Goal: Navigation & Orientation: Find specific page/section

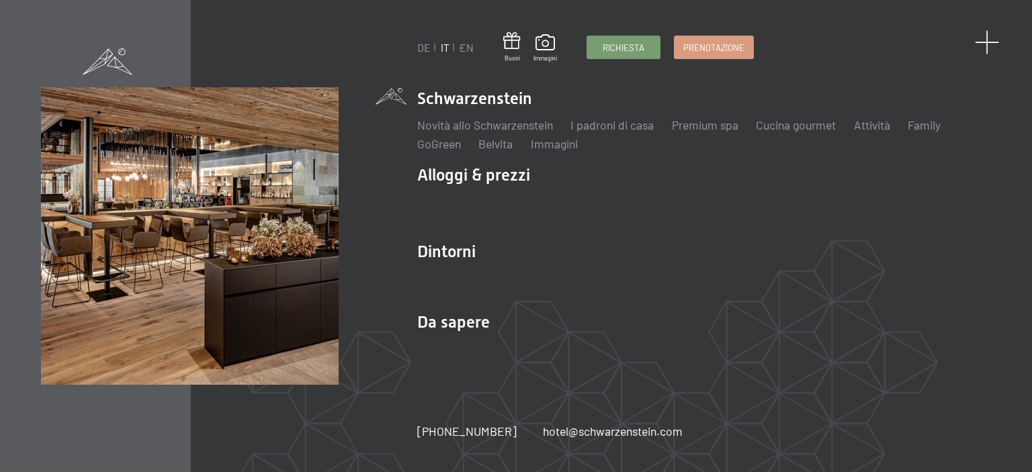
click at [984, 42] on span at bounding box center [987, 42] width 25 height 25
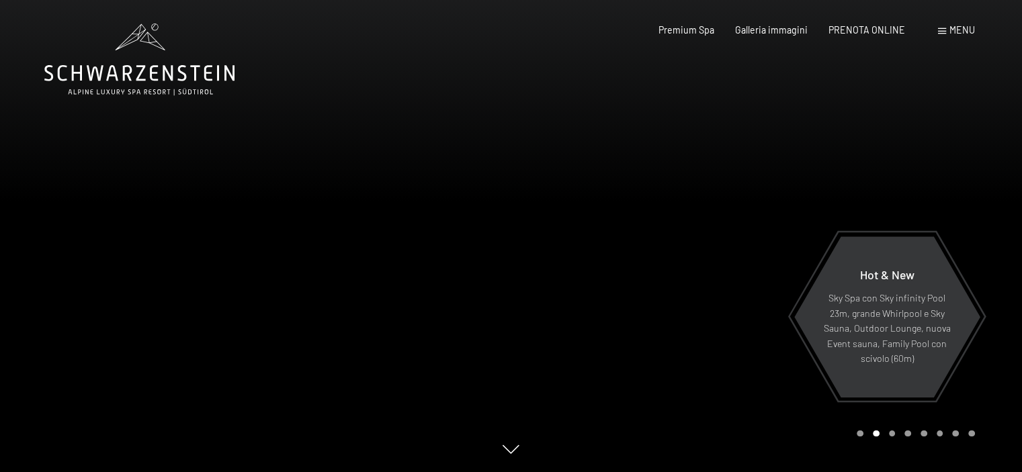
click at [955, 37] on div "Prenotazione Richiesta Premium Spa Galleria immagini PRENOTA ONLINE Menu DE IT …" at bounding box center [796, 30] width 358 height 13
click at [956, 32] on span "Menu" at bounding box center [963, 29] width 26 height 11
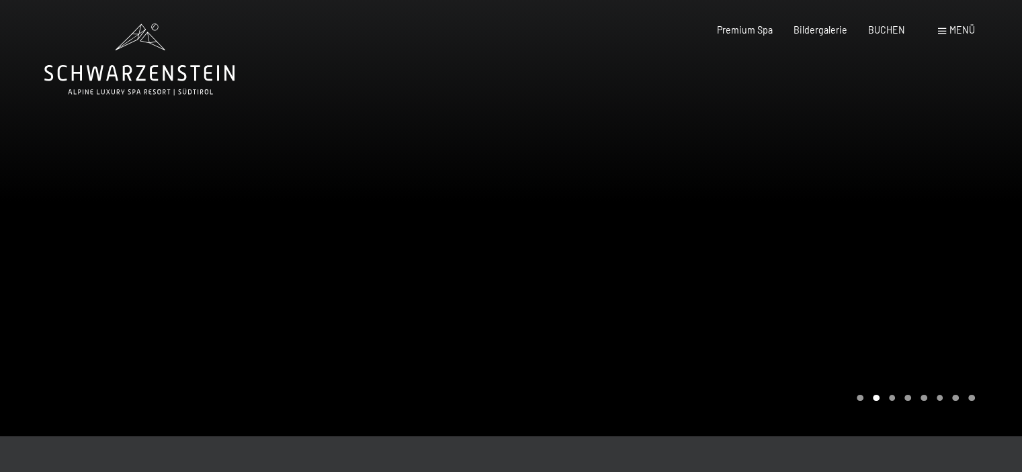
click at [997, 179] on div at bounding box center [766, 218] width 511 height 437
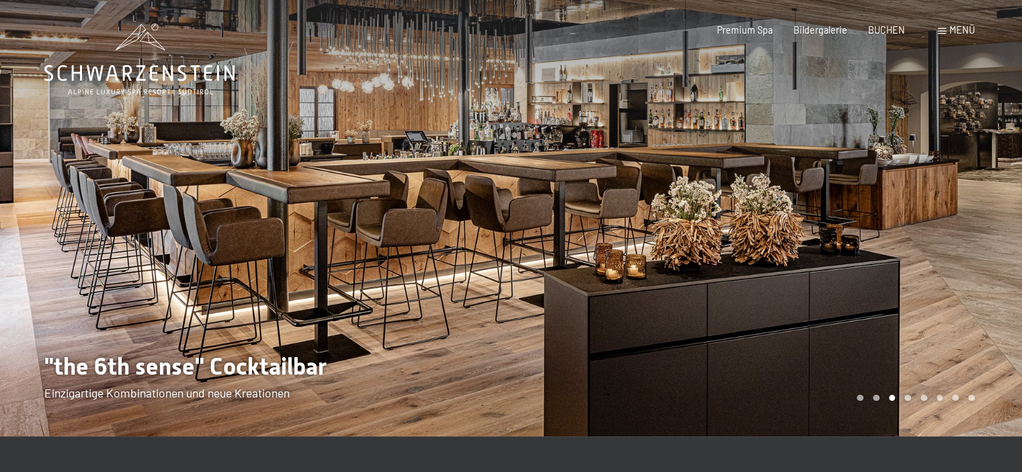
click at [997, 179] on div at bounding box center [766, 218] width 511 height 437
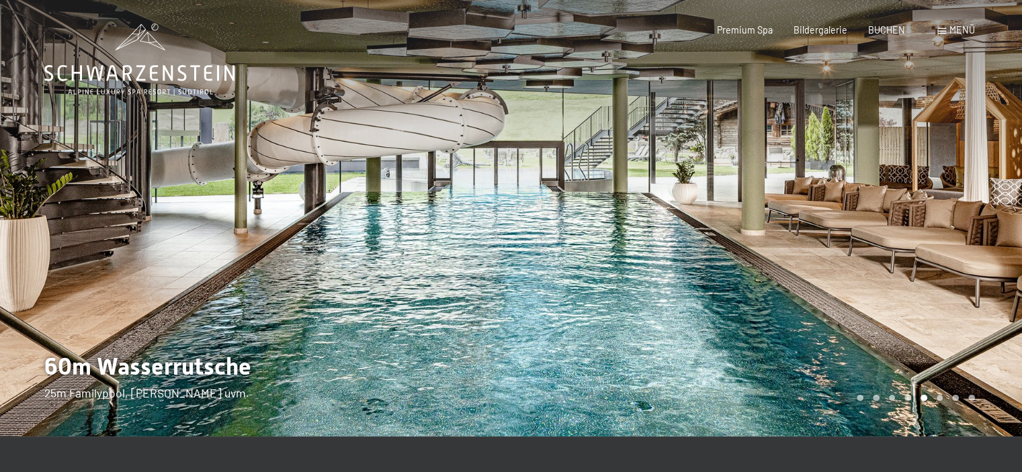
click at [997, 179] on div at bounding box center [766, 218] width 511 height 437
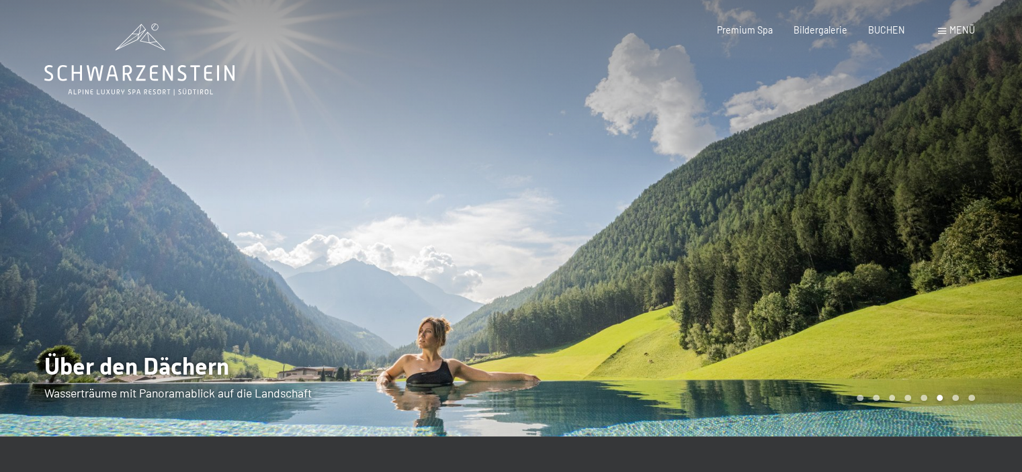
click at [997, 179] on div at bounding box center [766, 218] width 511 height 437
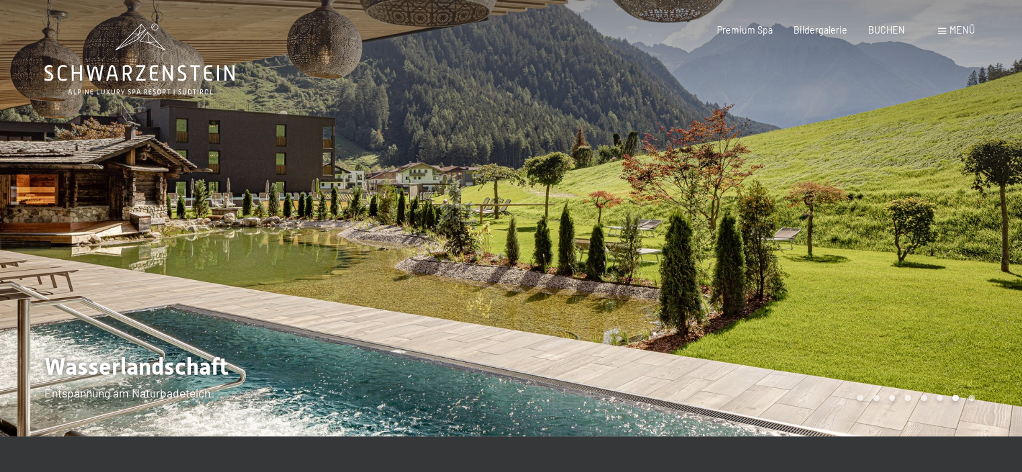
click at [997, 179] on div at bounding box center [766, 218] width 511 height 437
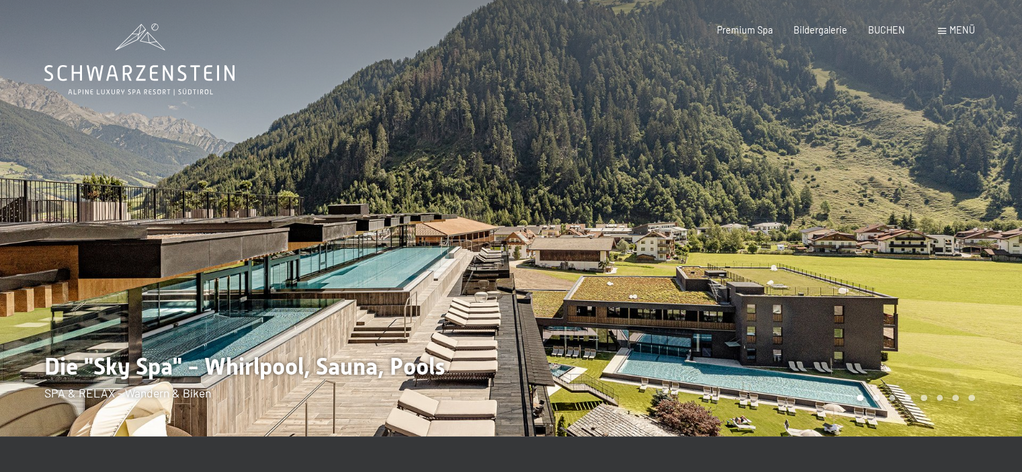
click at [997, 179] on div at bounding box center [766, 218] width 511 height 437
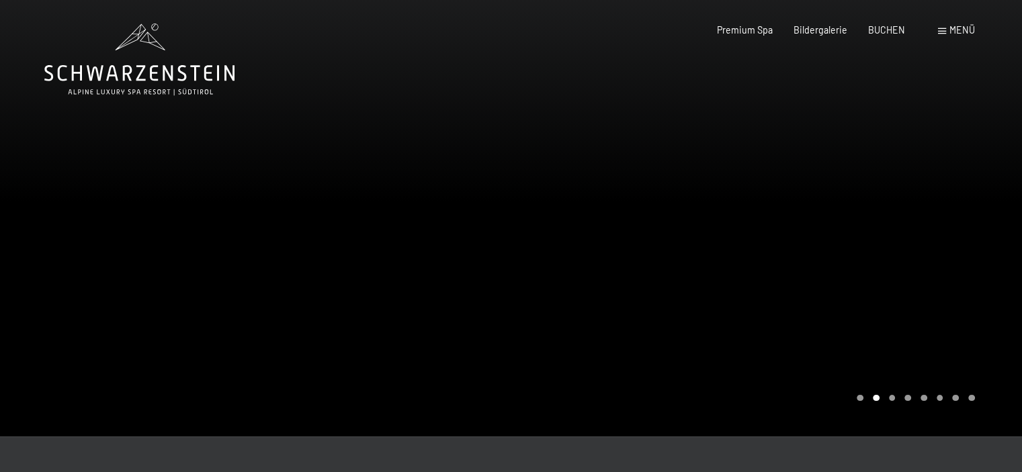
click at [997, 179] on div at bounding box center [766, 218] width 511 height 437
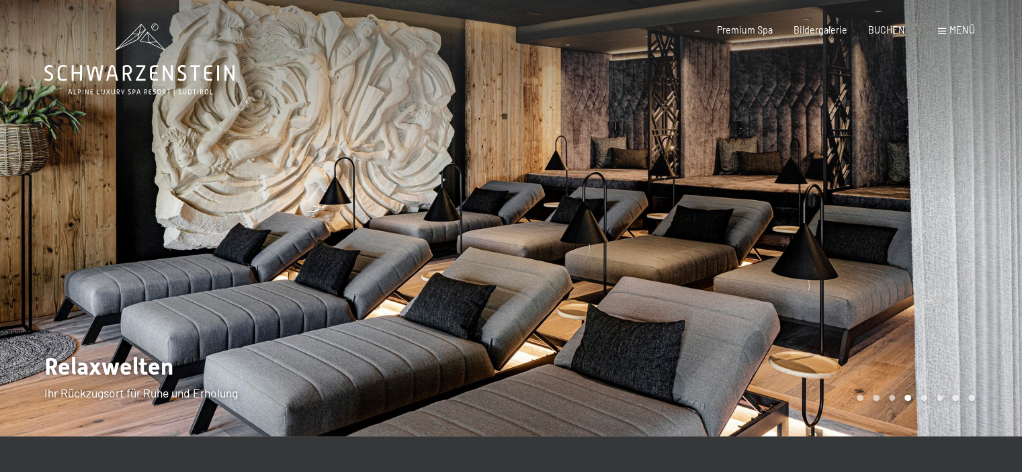
click at [997, 179] on div at bounding box center [766, 218] width 511 height 437
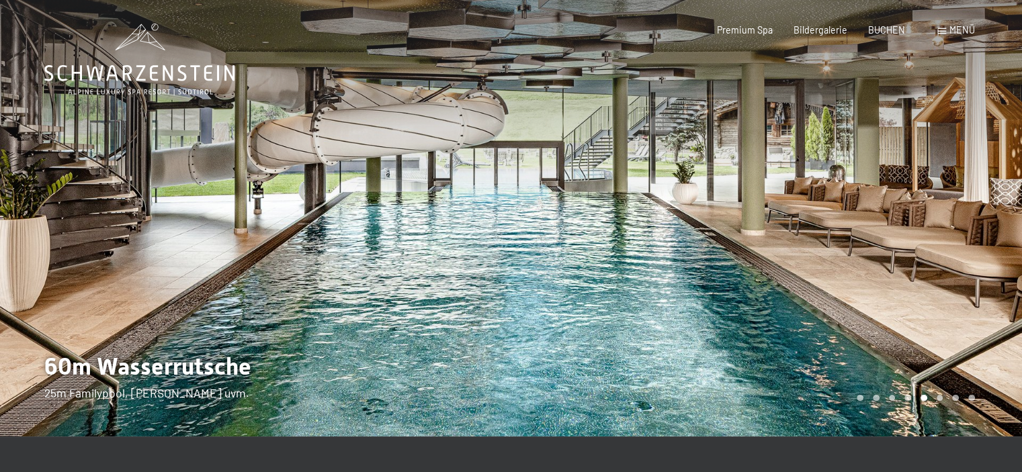
click at [997, 179] on div at bounding box center [766, 218] width 511 height 437
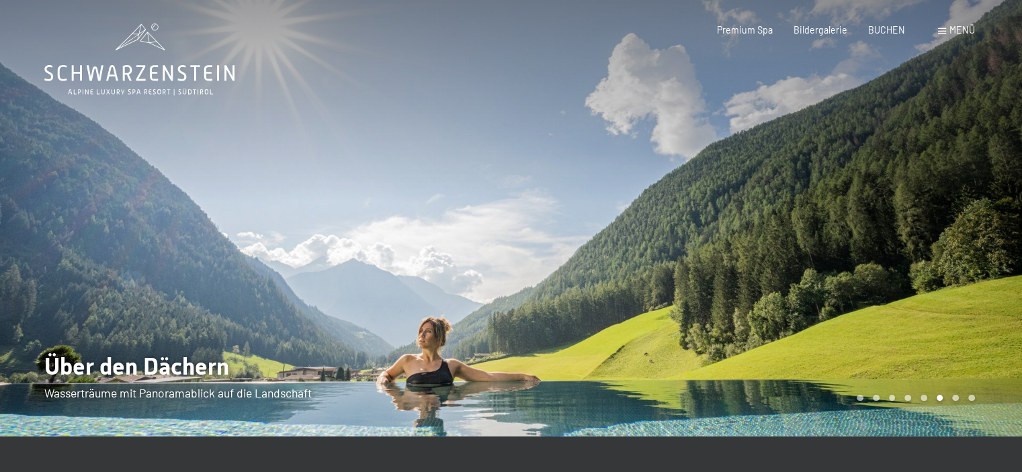
click at [997, 179] on div at bounding box center [766, 218] width 511 height 437
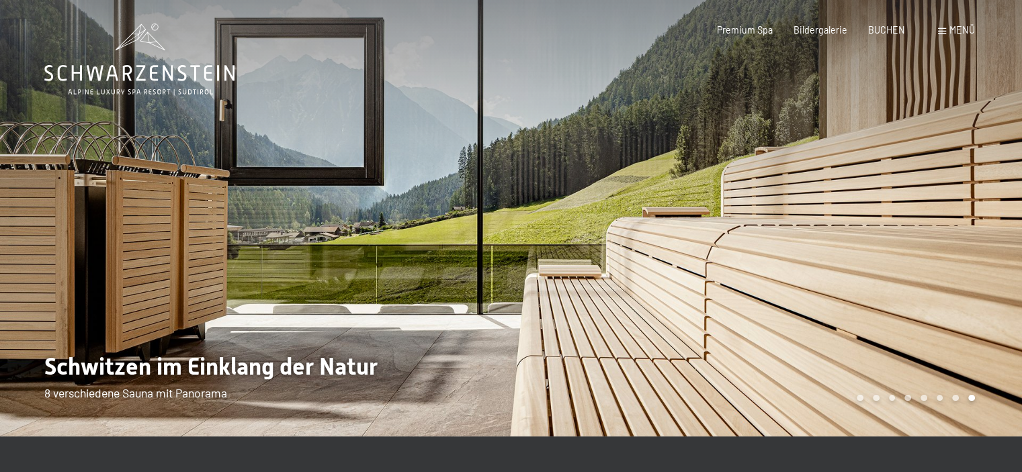
click at [997, 179] on div at bounding box center [766, 218] width 511 height 437
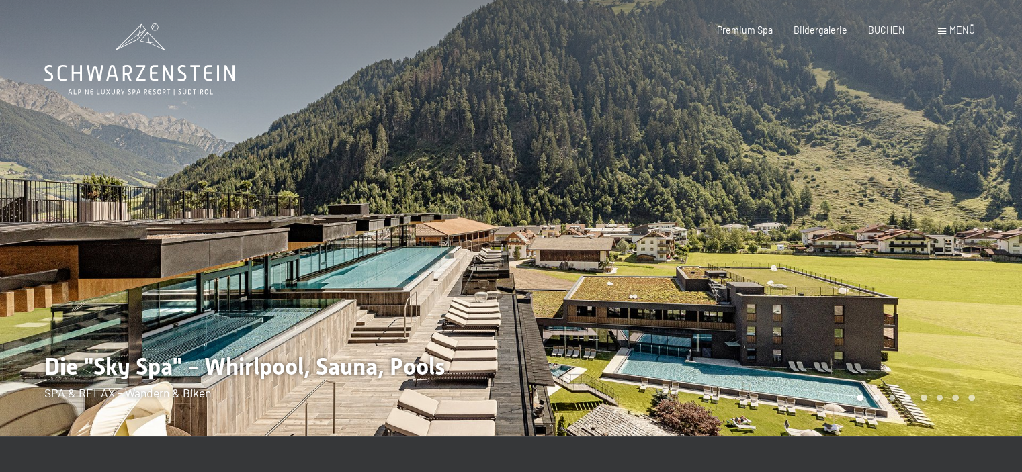
click at [997, 179] on div at bounding box center [766, 218] width 511 height 437
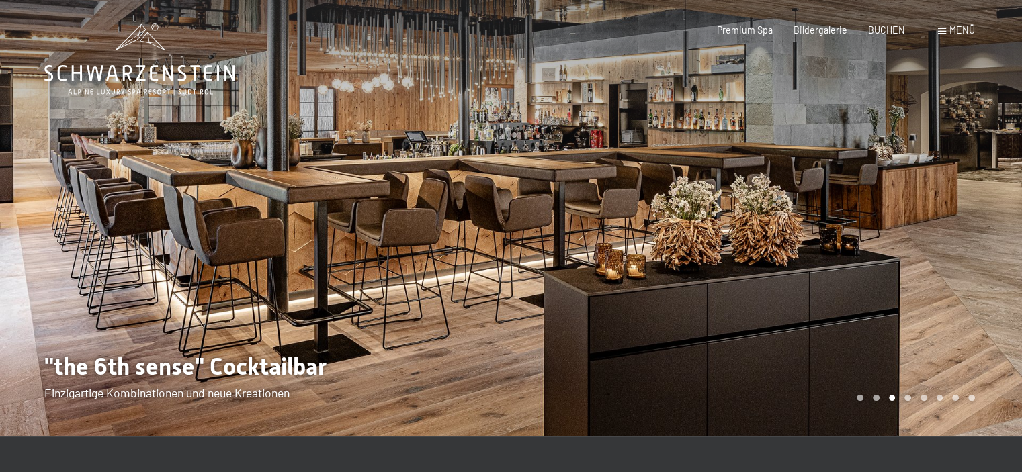
click at [997, 179] on div at bounding box center [766, 218] width 511 height 437
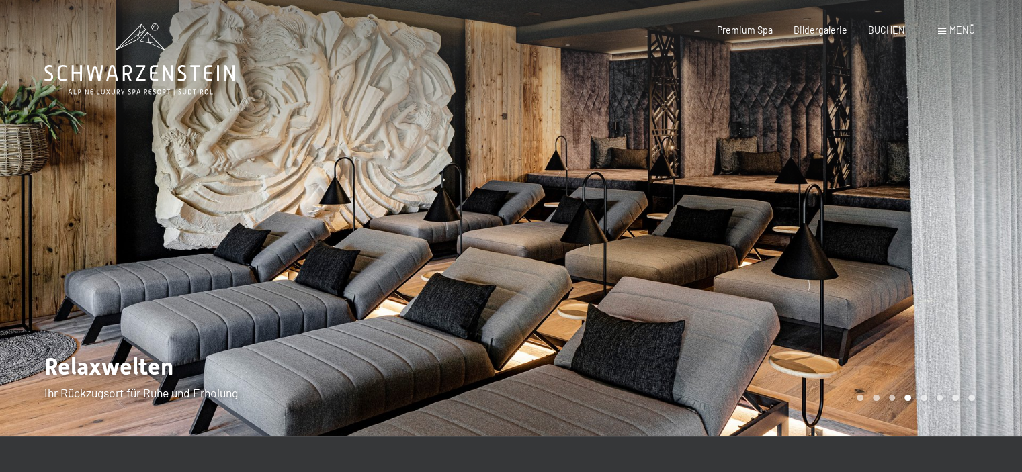
click at [997, 179] on div at bounding box center [766, 218] width 511 height 437
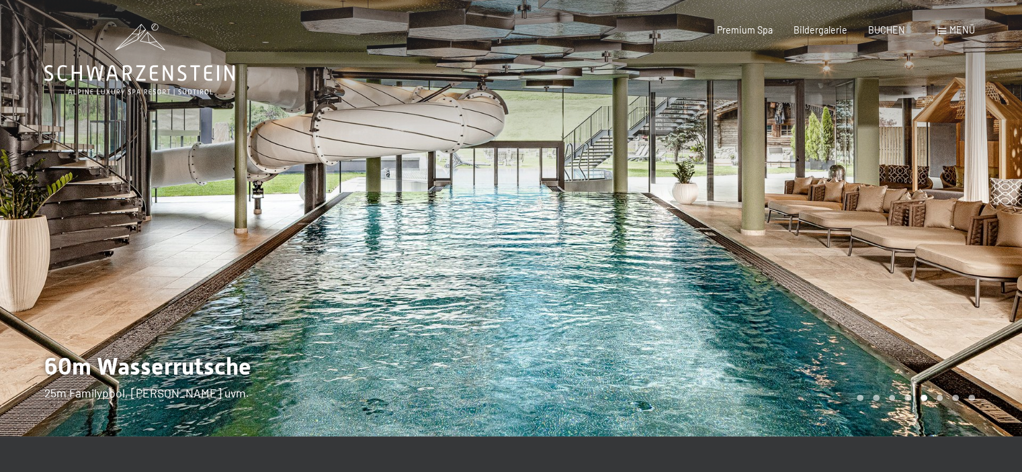
click at [997, 179] on div at bounding box center [766, 218] width 511 height 437
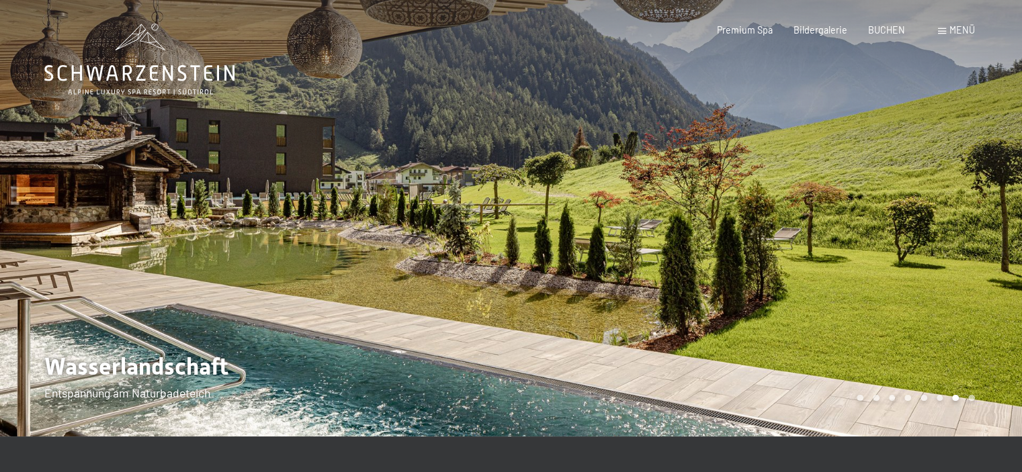
click at [997, 179] on div at bounding box center [766, 218] width 511 height 437
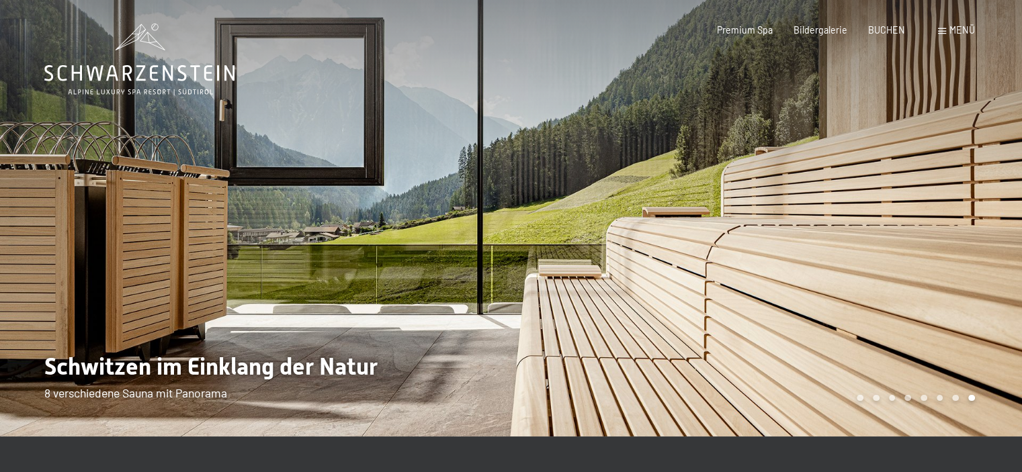
click at [997, 179] on div at bounding box center [766, 218] width 511 height 437
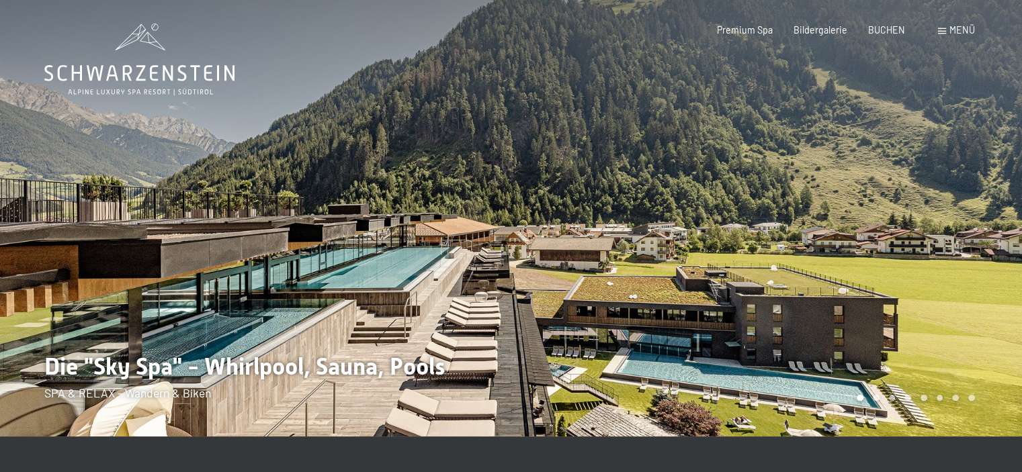
click at [997, 179] on div at bounding box center [766, 218] width 511 height 437
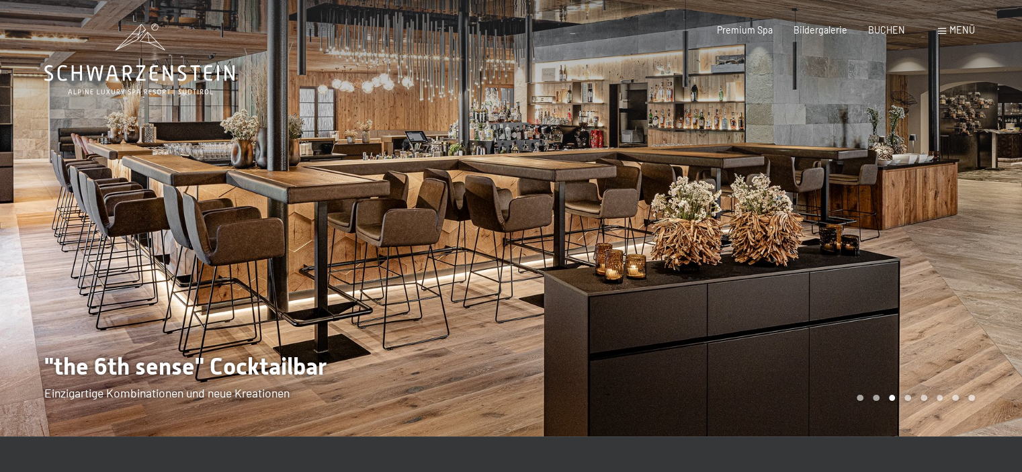
click at [997, 179] on div at bounding box center [766, 218] width 511 height 437
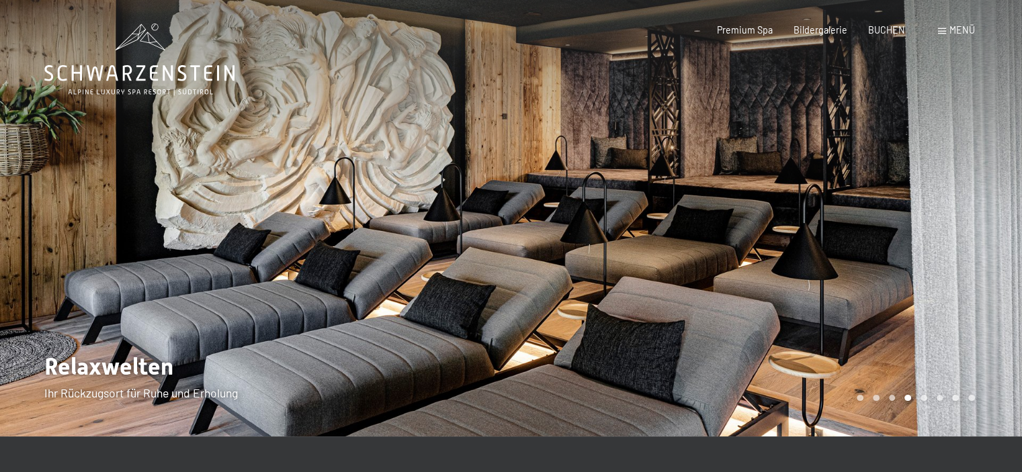
click at [948, 30] on div "Menü" at bounding box center [956, 30] width 37 height 13
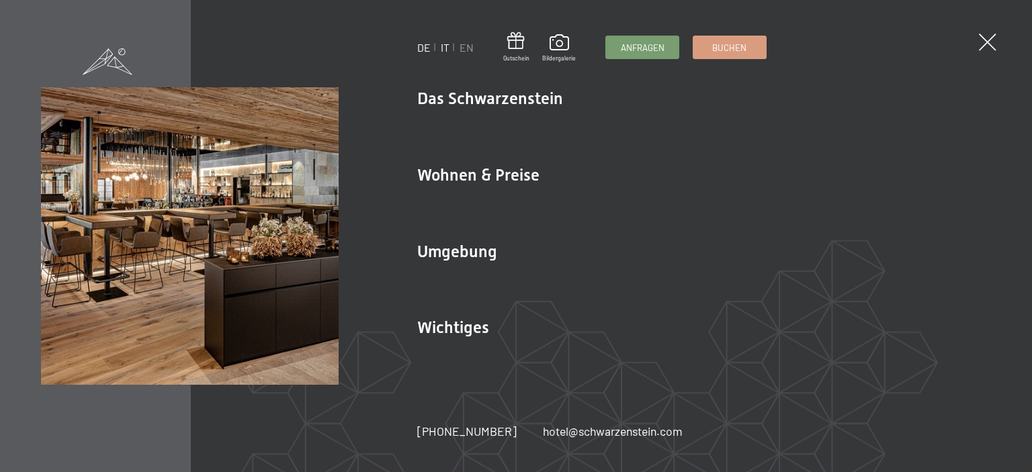
click at [442, 48] on link "IT" at bounding box center [445, 47] width 9 height 13
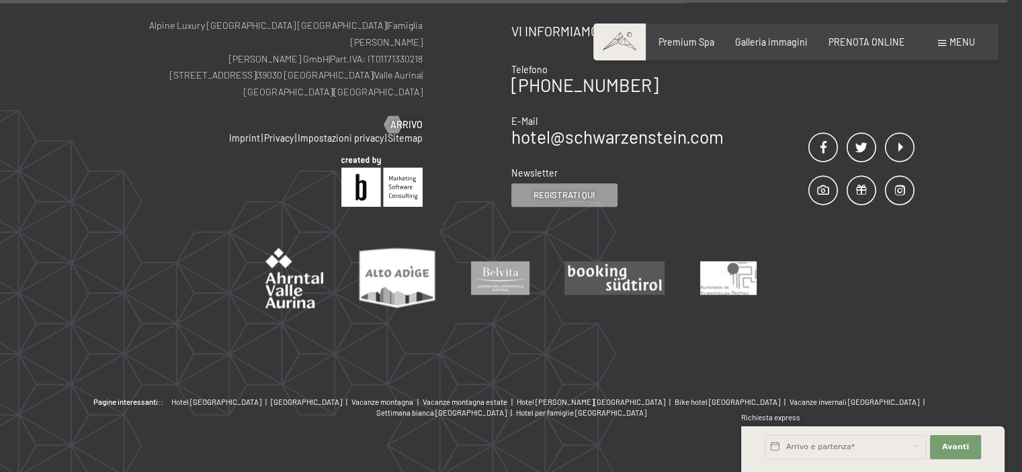
scroll to position [1054, 0]
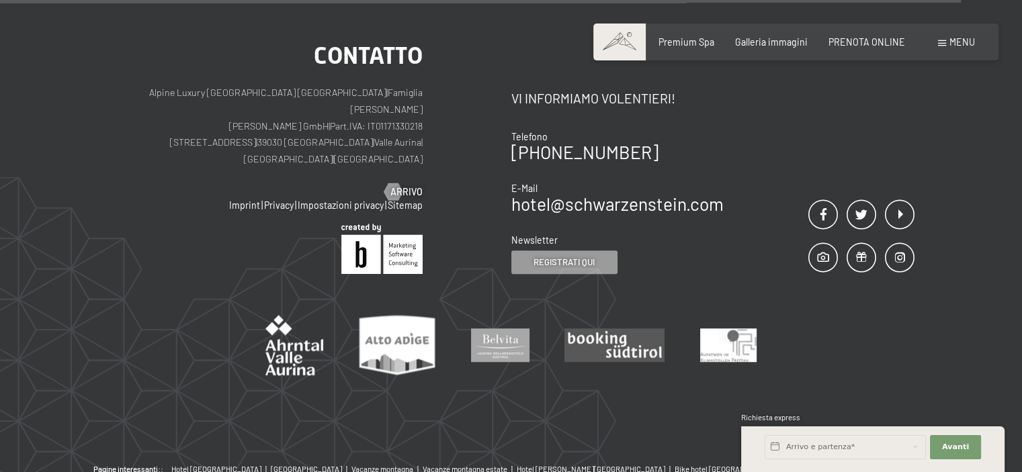
click at [940, 43] on span at bounding box center [942, 43] width 8 height 6
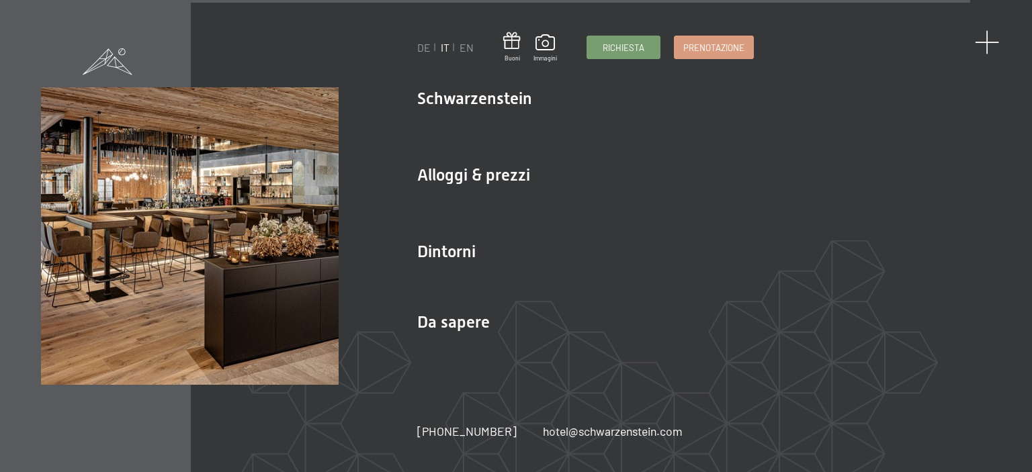
click at [989, 44] on span at bounding box center [987, 42] width 25 height 25
